Goal: Task Accomplishment & Management: Manage account settings

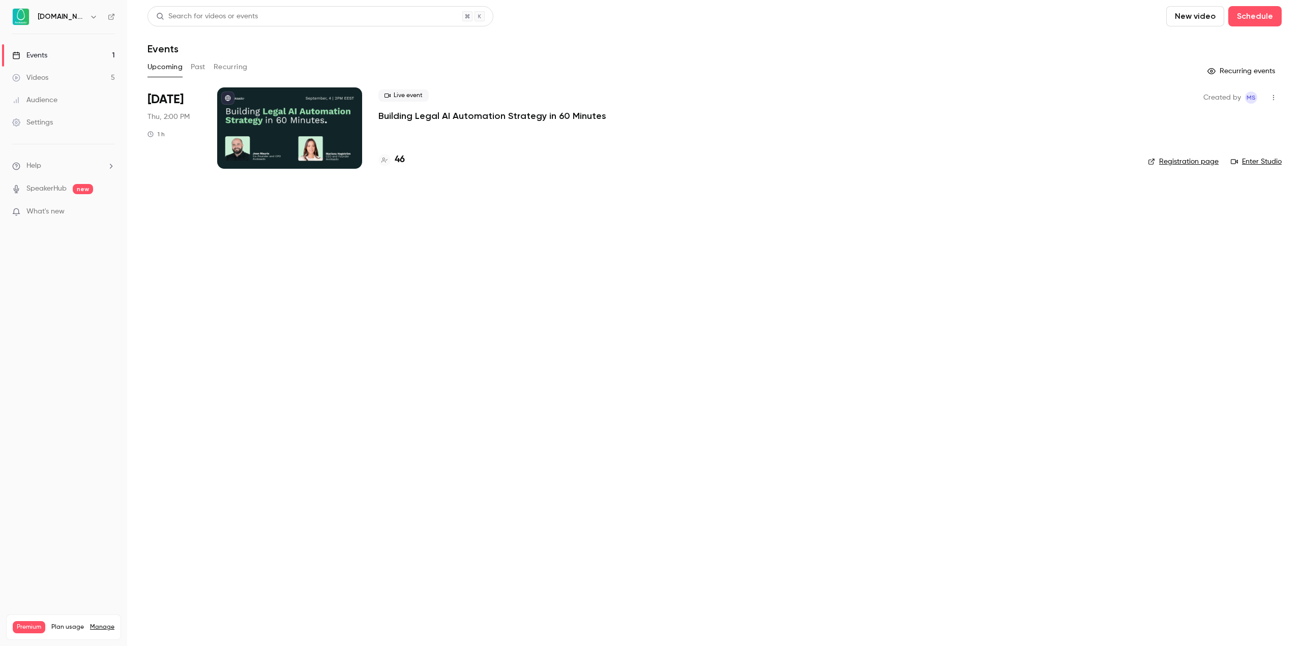
click at [468, 121] on p "Building Legal AI Automation Strategy in 60 Minutes" at bounding box center [492, 116] width 228 height 12
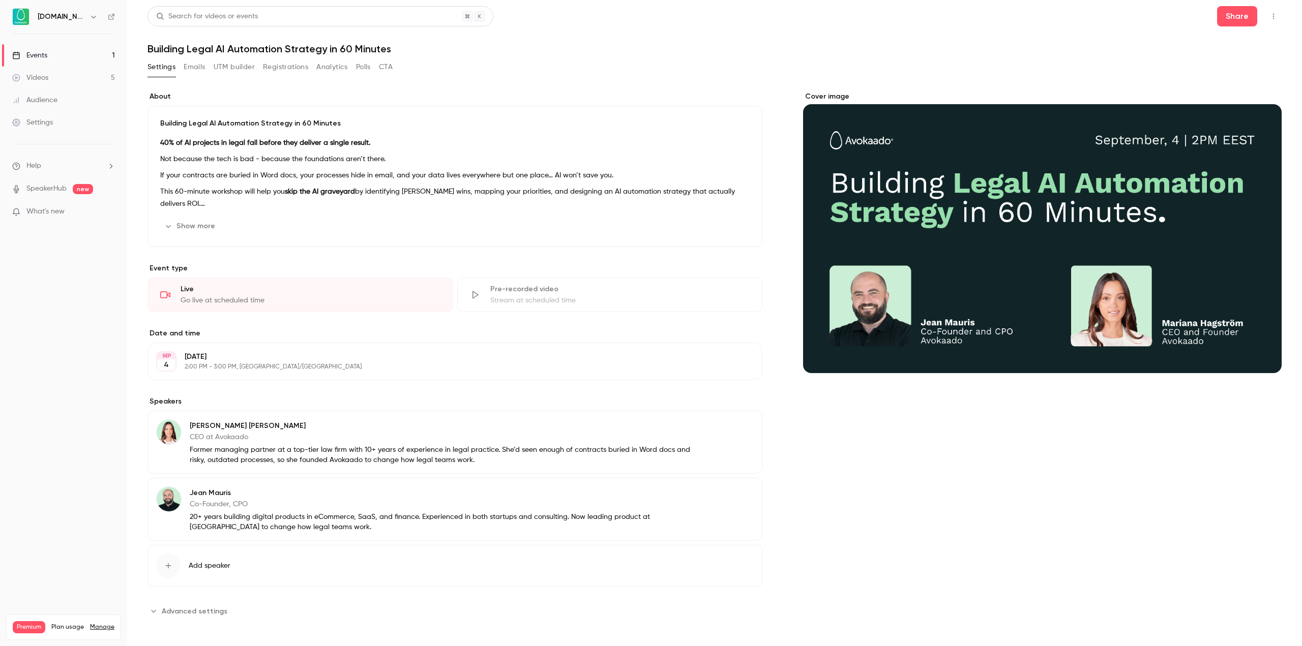
click at [271, 62] on button "Registrations" at bounding box center [285, 67] width 45 height 16
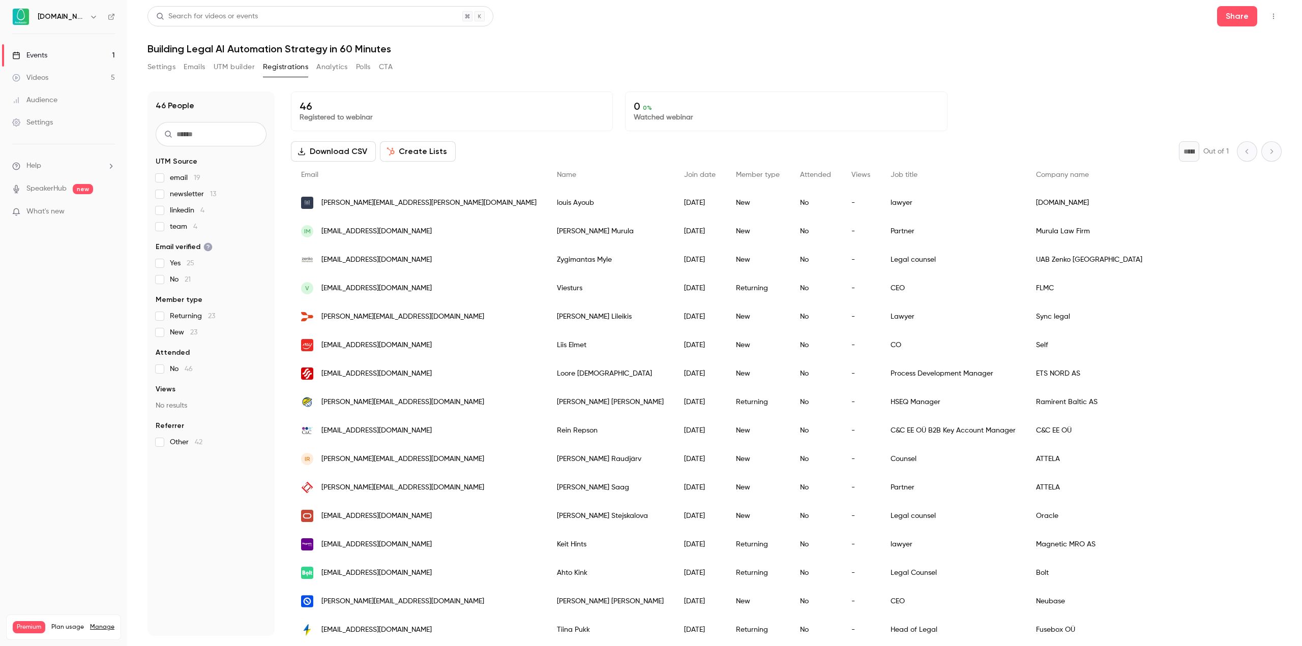
click at [287, 160] on div "46 People UTM Source email 19 newsletter 13 linkedin 4 team 4 Email verified Ye…" at bounding box center [714, 364] width 1134 height 545
click at [31, 55] on div "Events" at bounding box center [29, 55] width 35 height 10
